Goal: Task Accomplishment & Management: Manage account settings

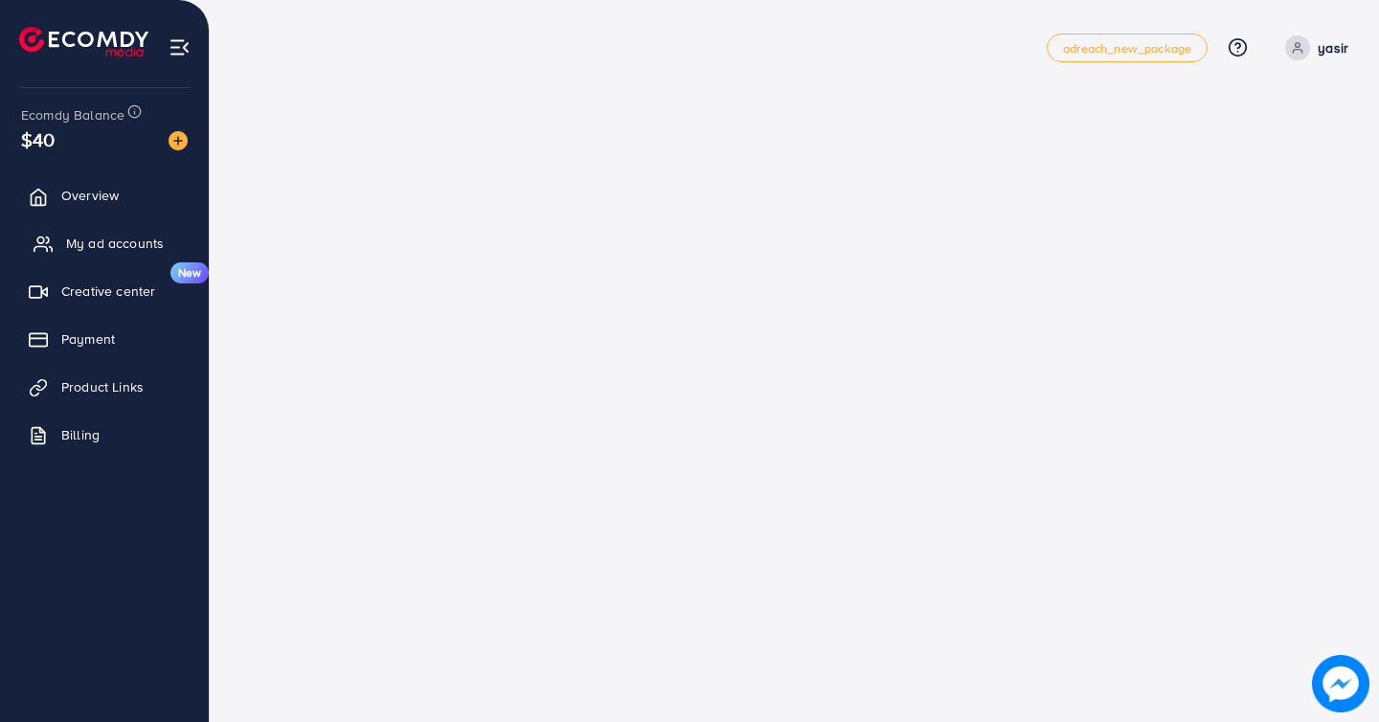
click at [85, 245] on span "My ad accounts" at bounding box center [115, 243] width 98 height 19
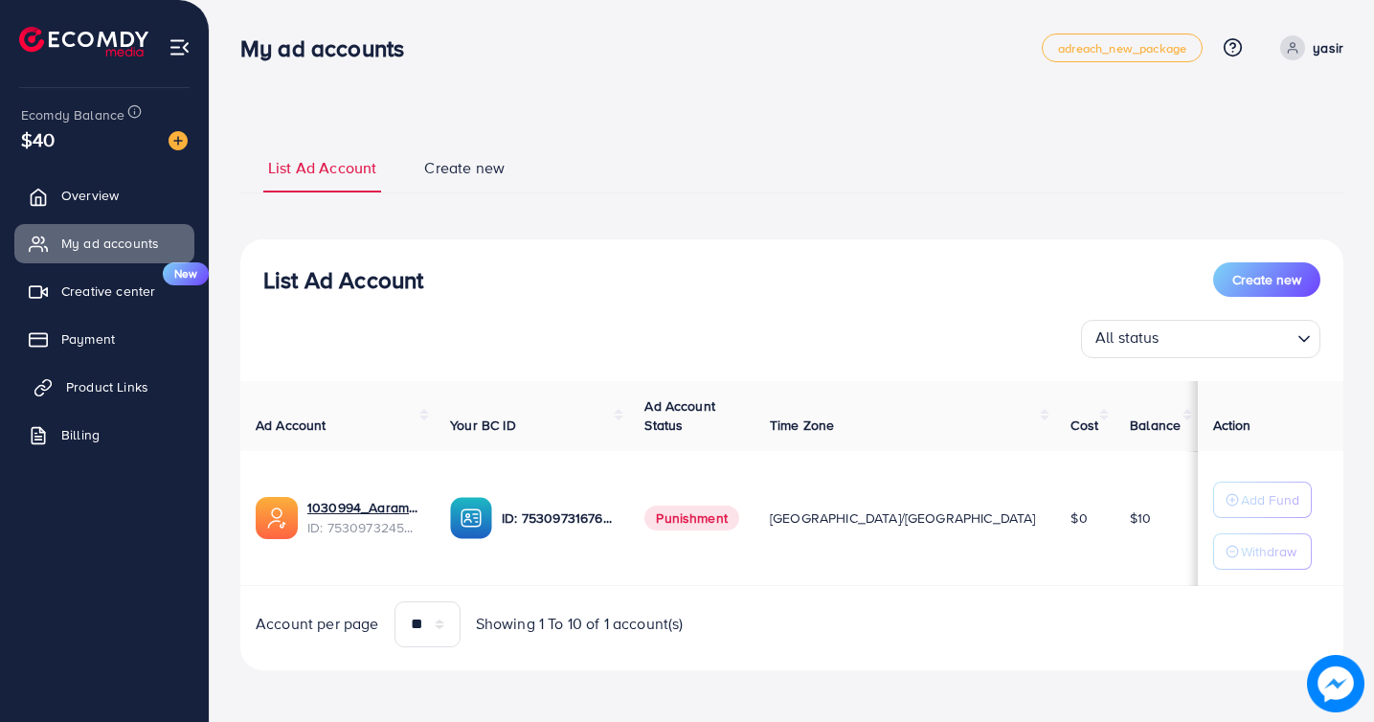
click at [105, 390] on span "Product Links" at bounding box center [107, 386] width 82 height 19
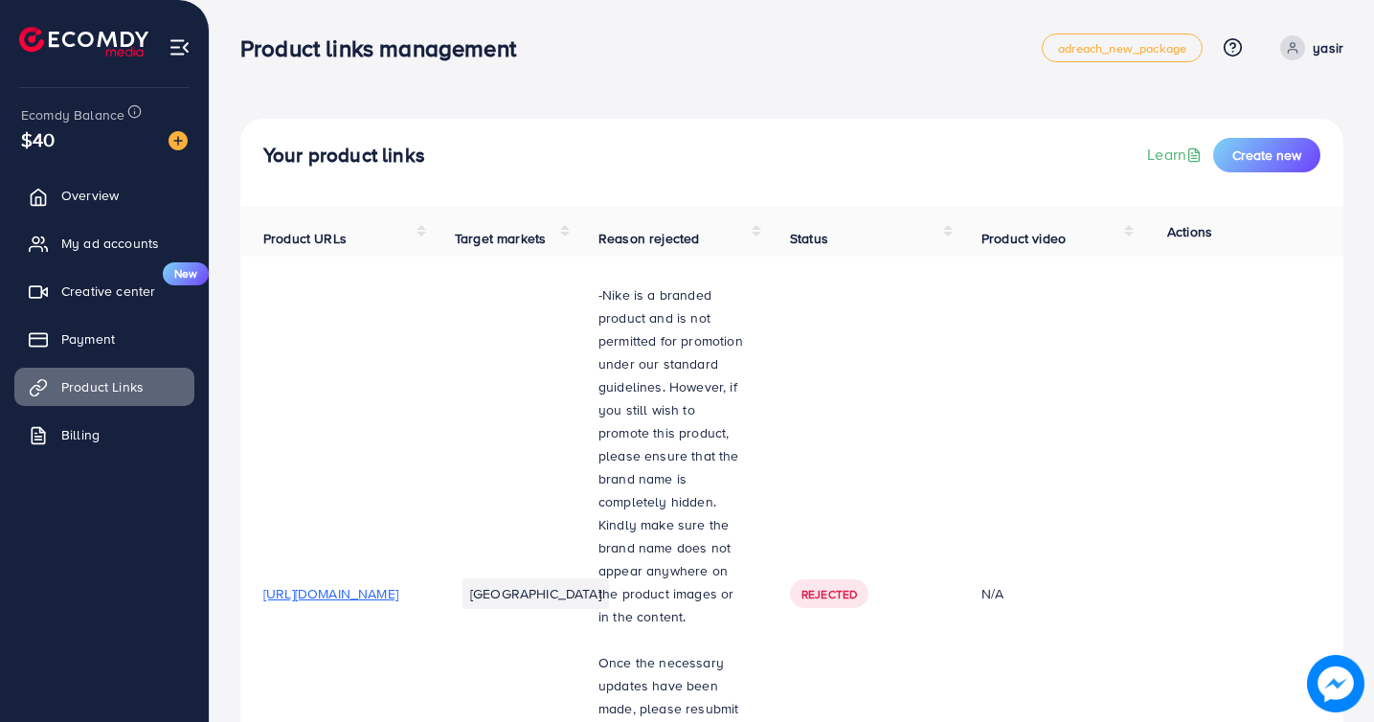
click at [1317, 55] on p "yasir" at bounding box center [1328, 47] width 31 height 23
click at [1003, 138] on div "Your product links Learn Create new" at bounding box center [791, 155] width 1057 height 34
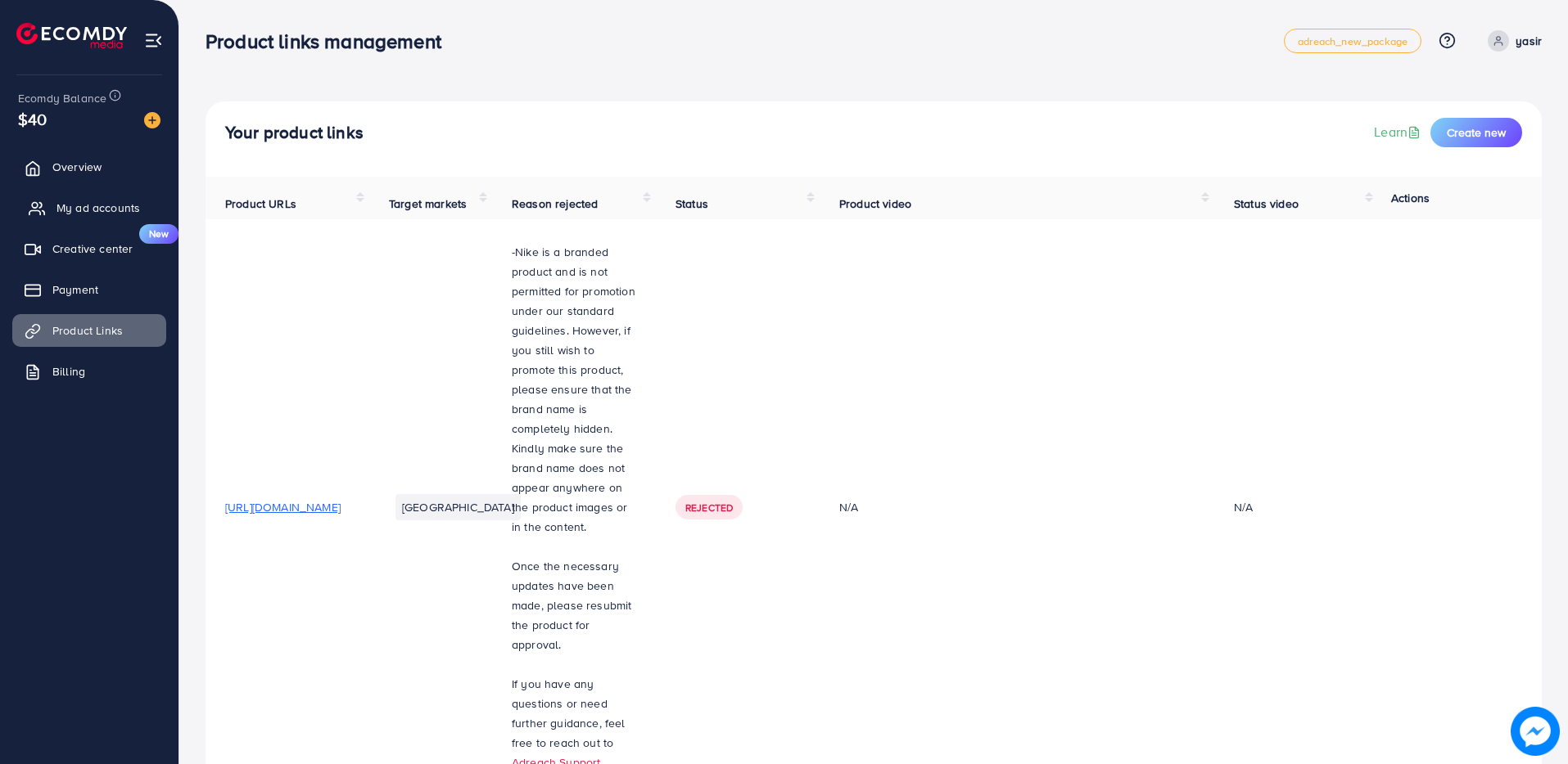
click at [103, 205] on span "My ad accounts" at bounding box center [98, 208] width 84 height 16
click at [58, 209] on span "My ad accounts" at bounding box center [98, 208] width 84 height 16
click at [54, 201] on link "My ad accounts" at bounding box center [89, 208] width 154 height 32
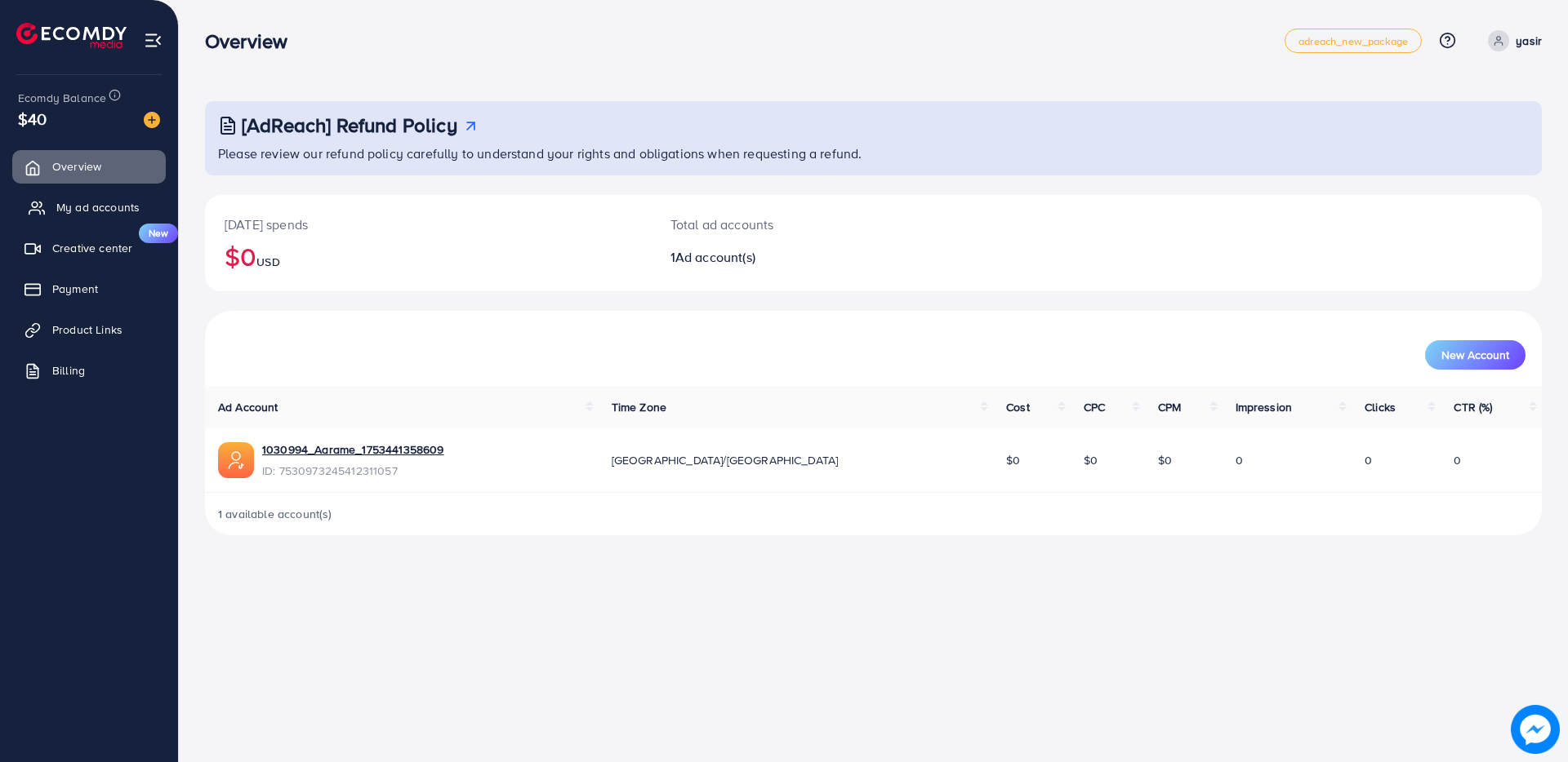
click at [89, 216] on link "My ad accounts" at bounding box center [89, 207] width 153 height 32
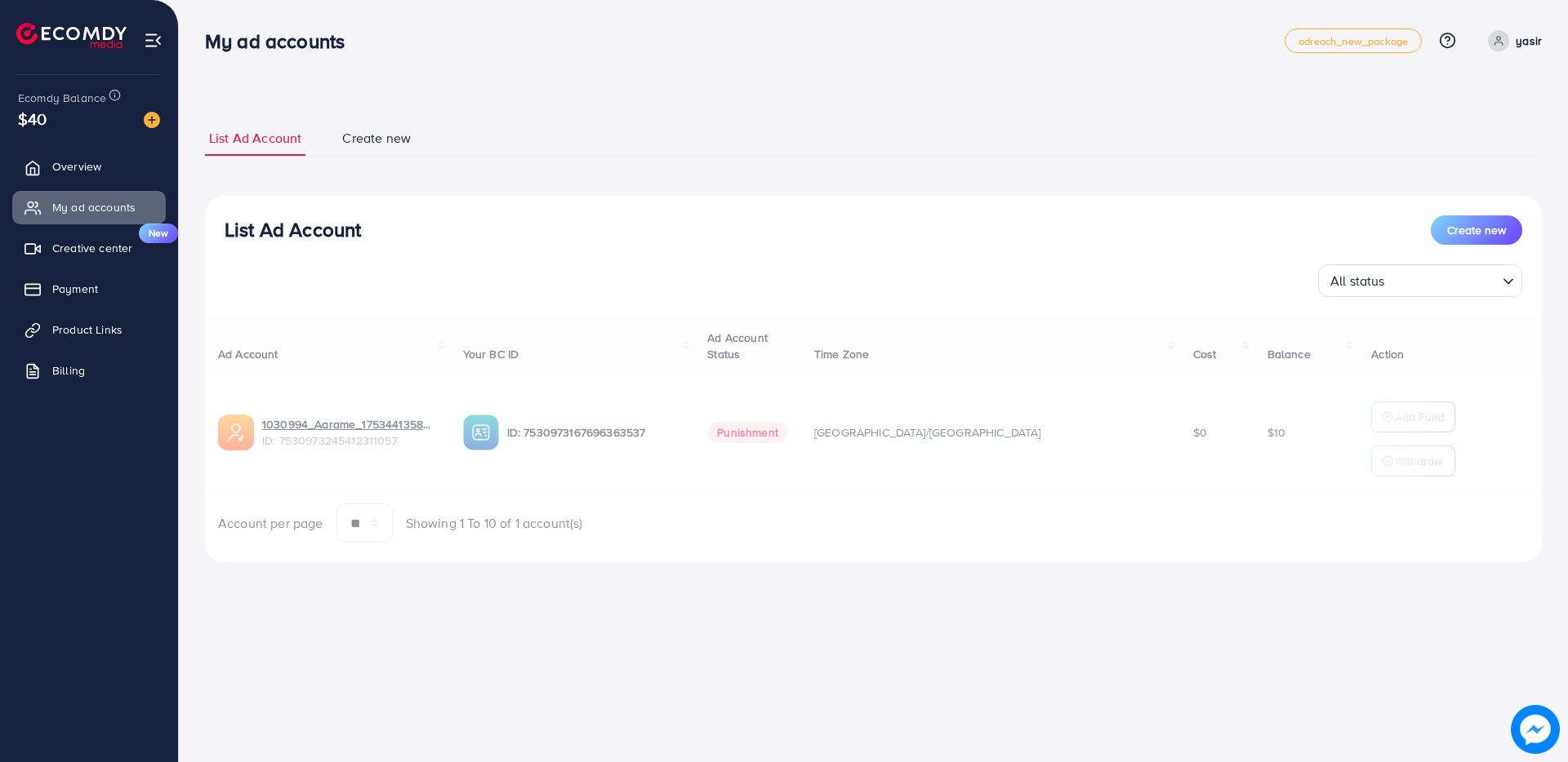
click at [619, 436] on div "Ad Account Your BC ID Ad Account Status Time Zone Cost Balance Action 1030994_A…" at bounding box center [873, 430] width 1337 height 227
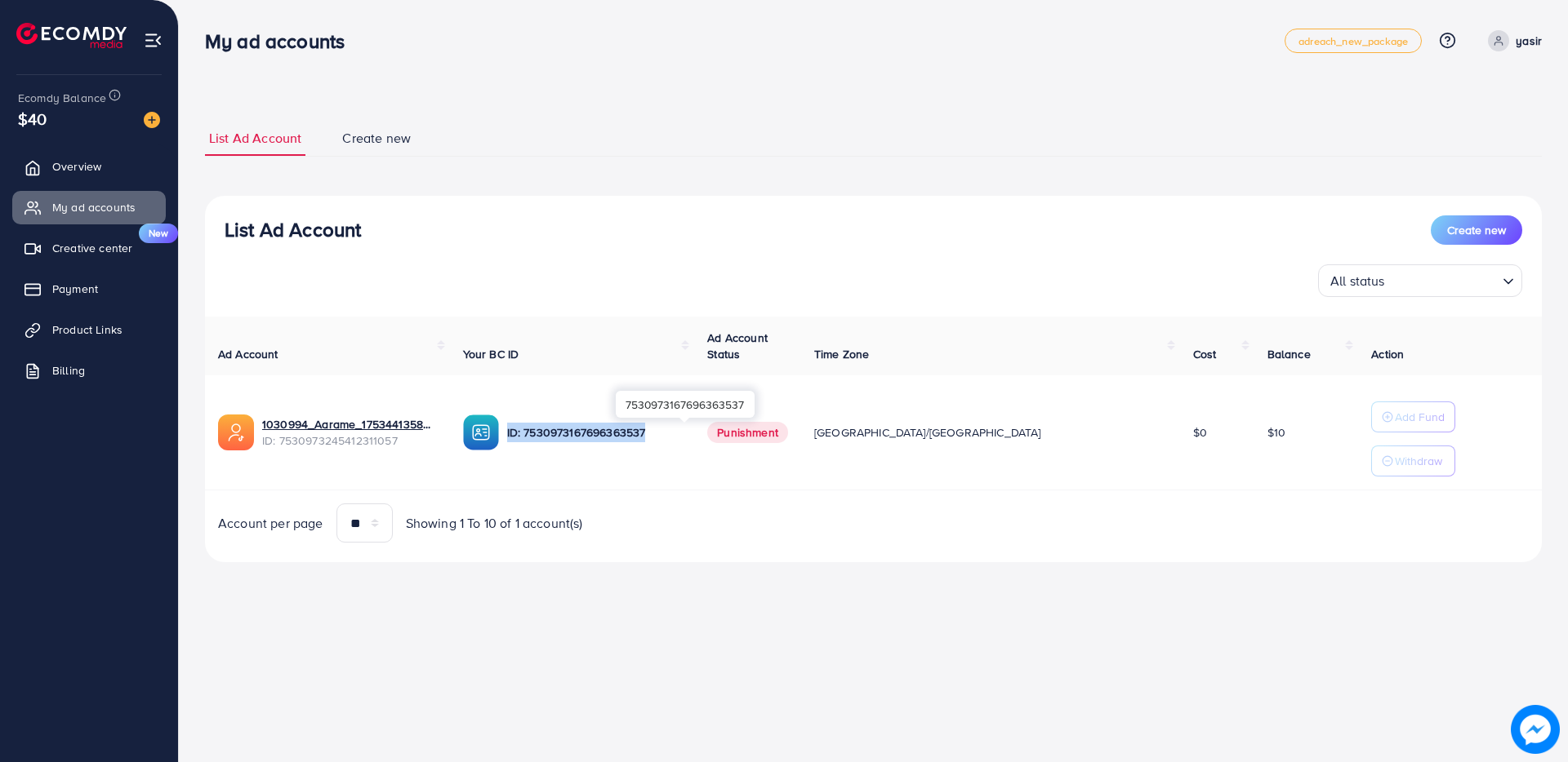
click at [627, 431] on p "ID: 7530973167696363537" at bounding box center [594, 432] width 175 height 20
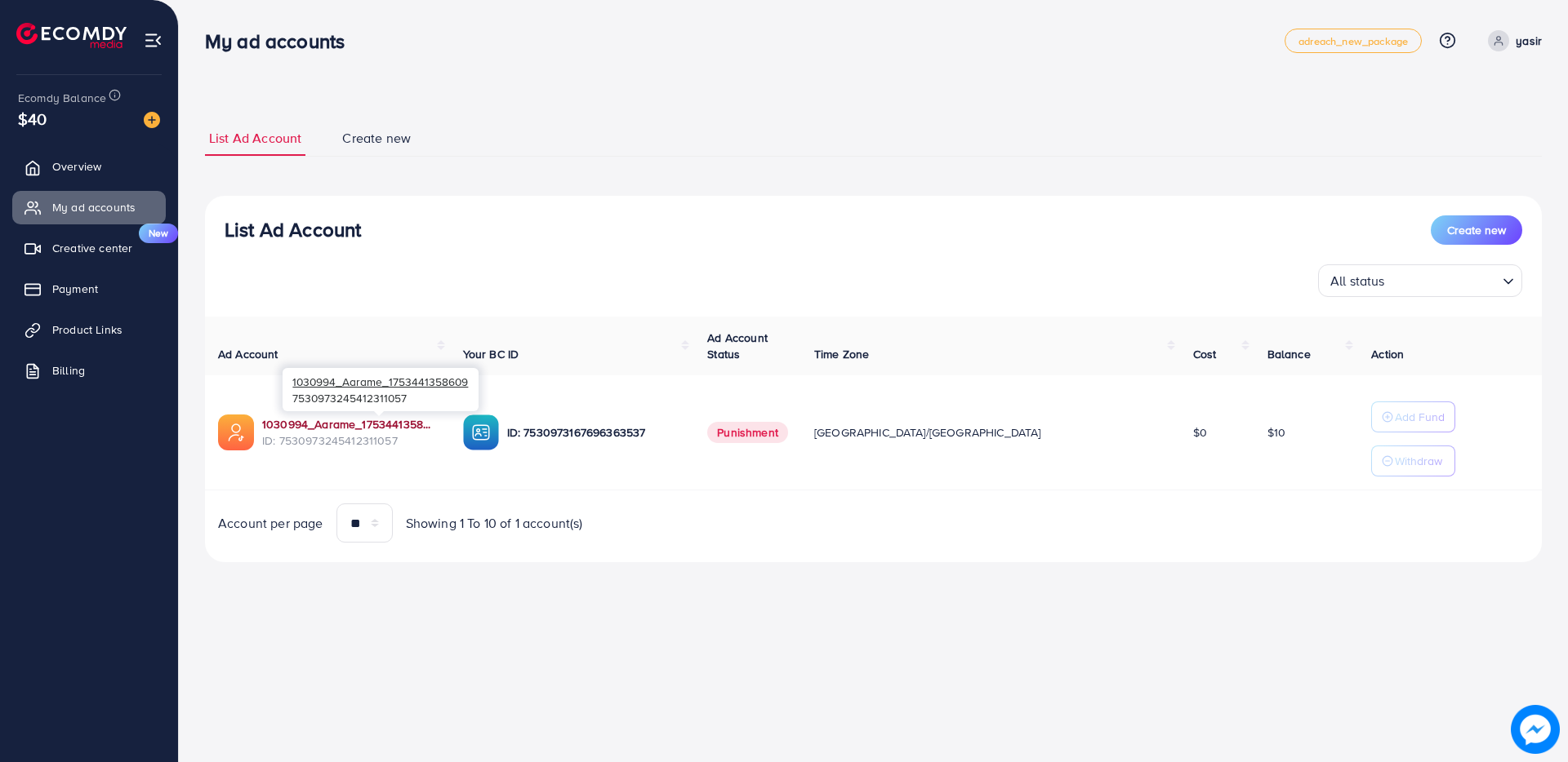
click at [350, 426] on link "1030994_Aarame_1753441358609" at bounding box center [349, 424] width 175 height 16
click at [1541, 42] on p "yasir" at bounding box center [1528, 40] width 26 height 20
click at [1477, 90] on link "Profile" at bounding box center [1463, 97] width 155 height 37
select select "********"
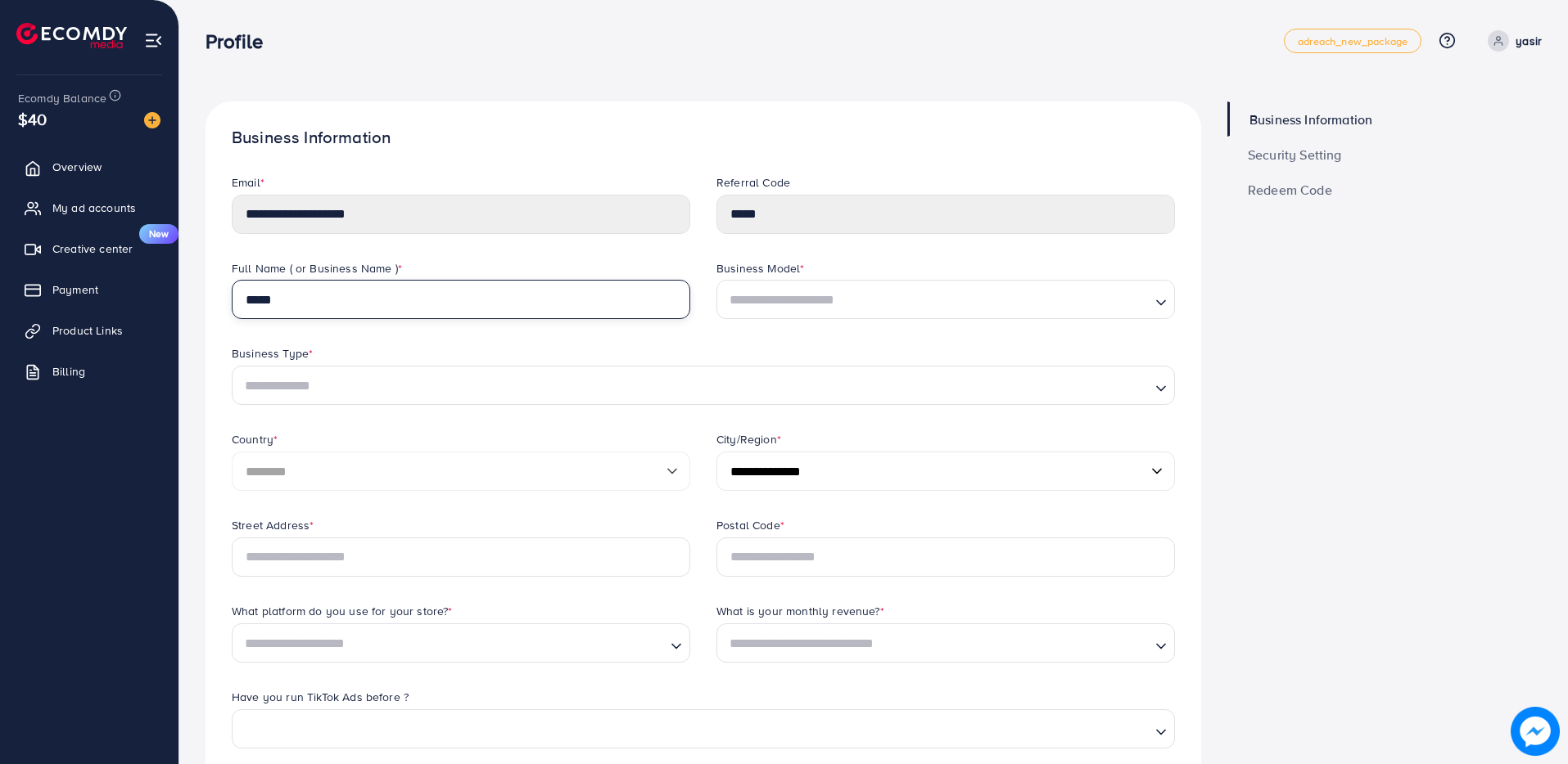
click at [418, 299] on input "*****" at bounding box center [461, 300] width 458 height 39
click at [206, 228] on div "**********" at bounding box center [703, 671] width 996 height 1138
